Goal: Information Seeking & Learning: Find specific fact

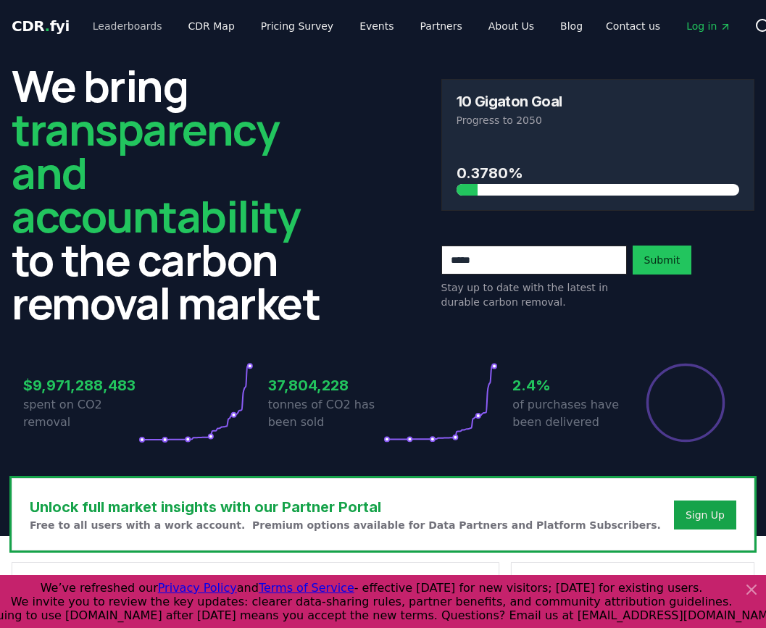
click at [125, 28] on link "Leaderboards" at bounding box center [127, 26] width 93 height 26
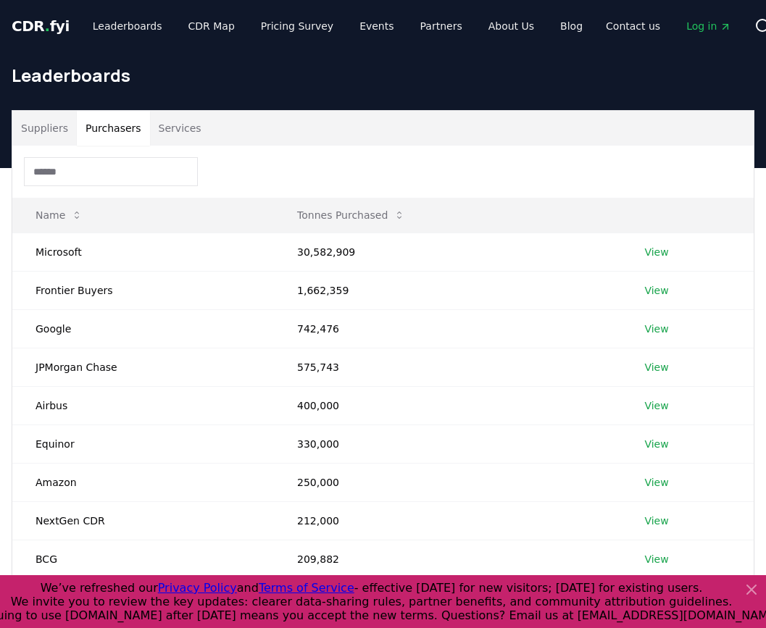
click at [97, 131] on button "Purchasers" at bounding box center [113, 128] width 73 height 35
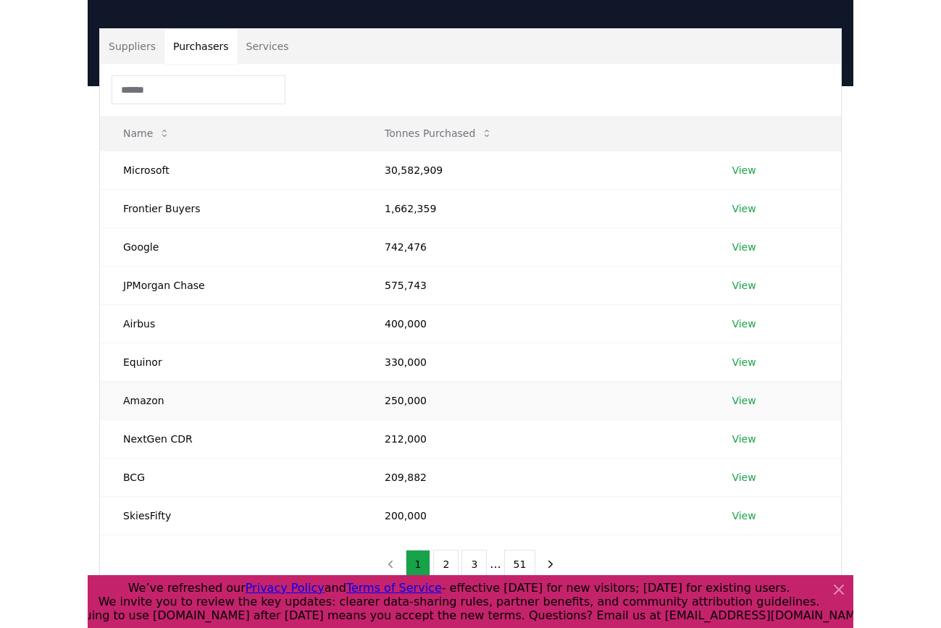
scroll to position [212, 0]
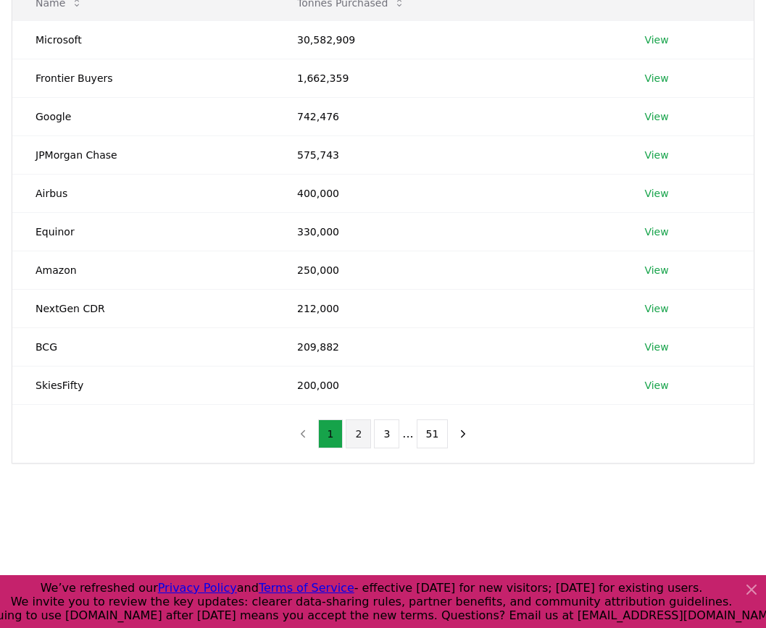
click at [363, 432] on button "2" at bounding box center [358, 434] width 25 height 29
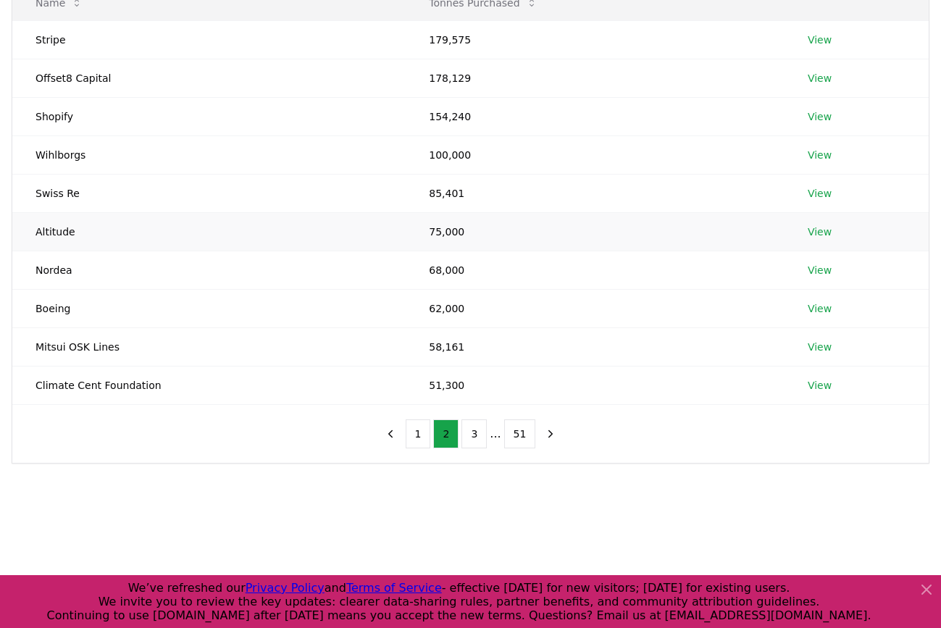
click at [486, 234] on link "View" at bounding box center [820, 232] width 24 height 14
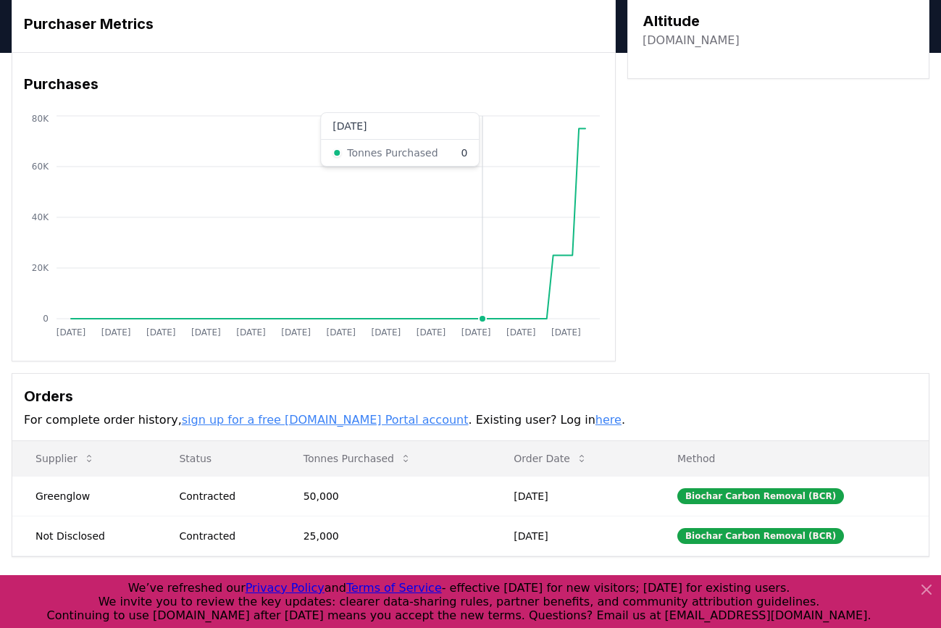
scroll to position [137, 0]
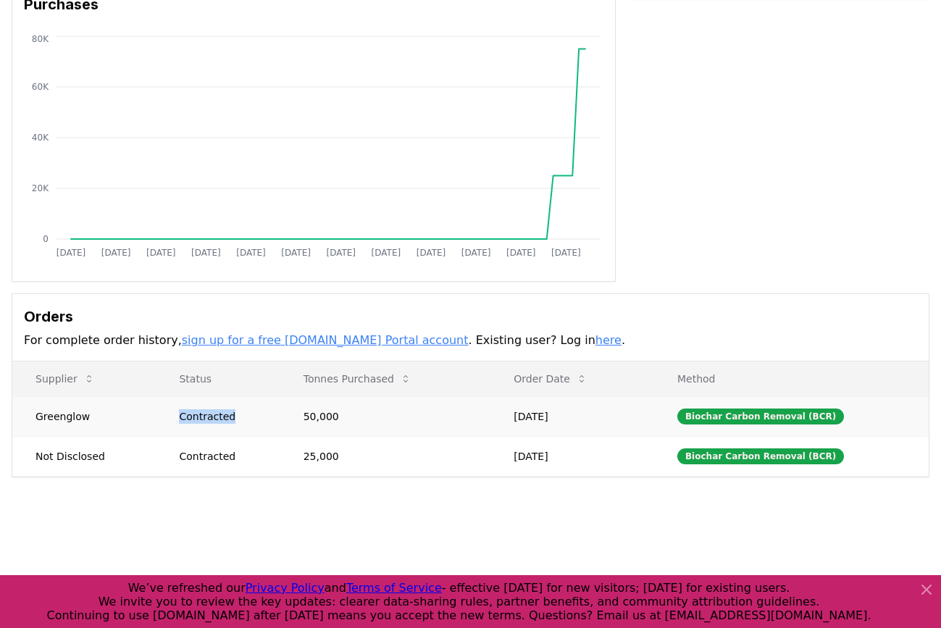
drag, startPoint x: 181, startPoint y: 419, endPoint x: 244, endPoint y: 412, distance: 63.4
click at [244, 412] on td "Contracted" at bounding box center [218, 416] width 124 height 40
drag, startPoint x: 37, startPoint y: 416, endPoint x: 106, endPoint y: 417, distance: 68.9
click at [106, 417] on td "Greenglow" at bounding box center [84, 416] width 144 height 40
copy td "Greenglow"
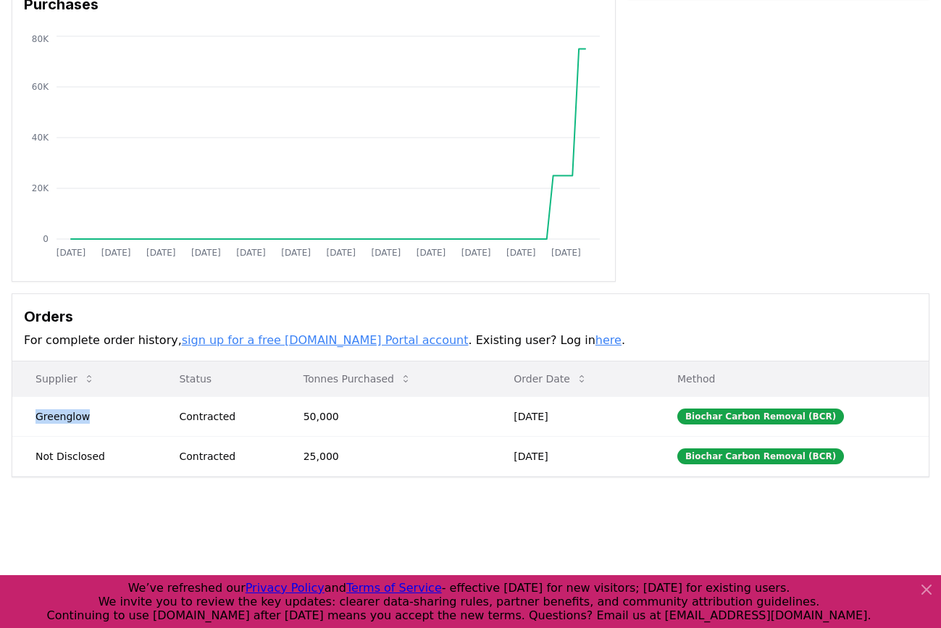
scroll to position [0, 0]
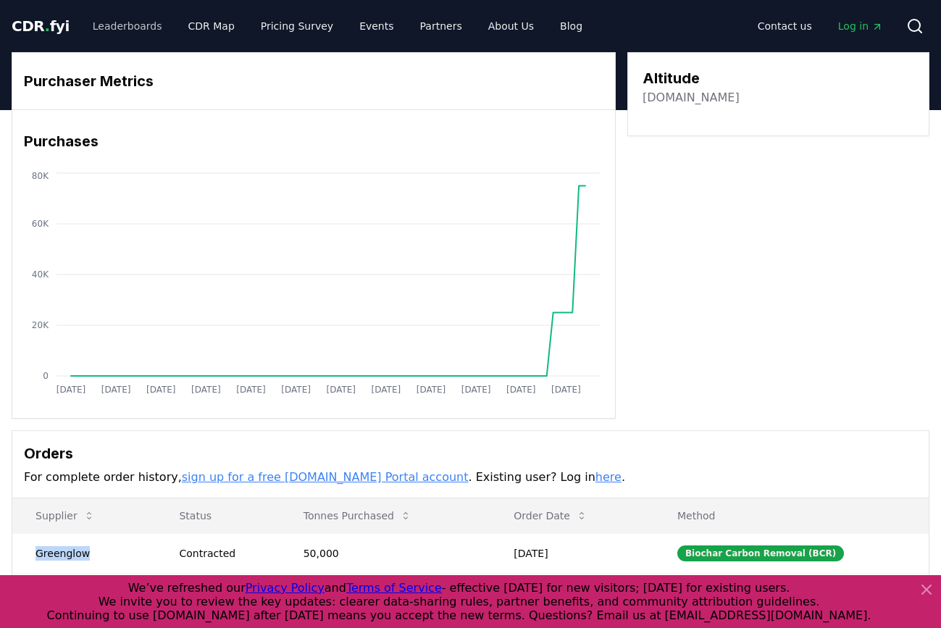
click at [108, 25] on link "Leaderboards" at bounding box center [127, 26] width 93 height 26
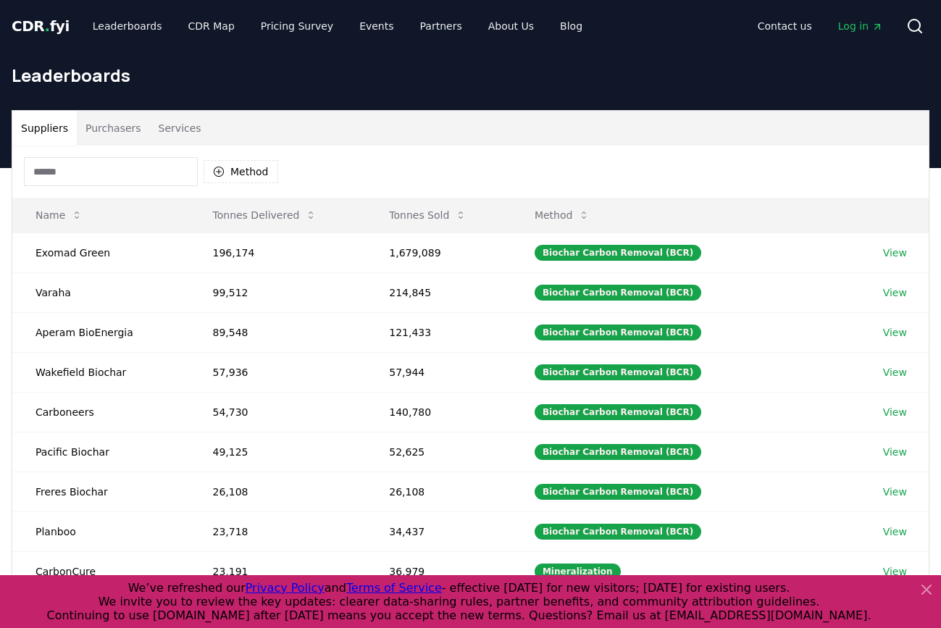
click at [115, 179] on input at bounding box center [111, 171] width 174 height 29
paste input "*********"
type input "*********"
